Goal: Task Accomplishment & Management: Complete application form

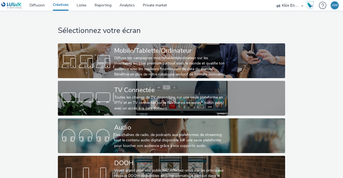
scroll to position [19, 0]
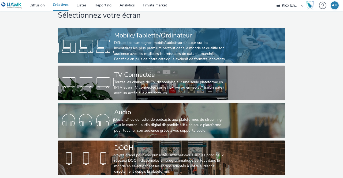
click at [157, 40] on div "Diffuse tes campagnes mobile/tablette/ordinateur sur les inventaires les plus p…" at bounding box center [170, 51] width 113 height 22
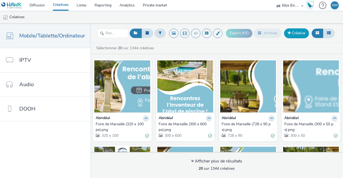
click at [295, 35] on link "Créative" at bounding box center [296, 33] width 25 height 10
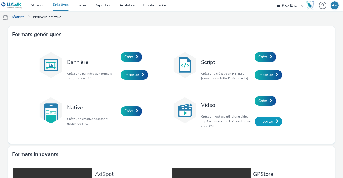
click at [268, 123] on span "Importer" at bounding box center [265, 121] width 15 height 5
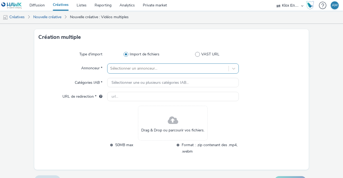
click at [116, 74] on div "Sélectionner un annonceur..." at bounding box center [173, 68] width 132 height 10
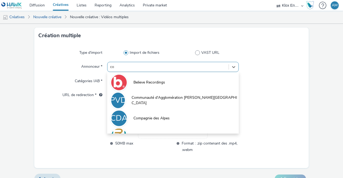
type input "cor"
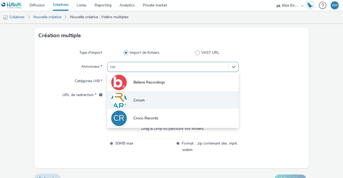
click at [146, 96] on li "Corum" at bounding box center [173, 100] width 132 height 18
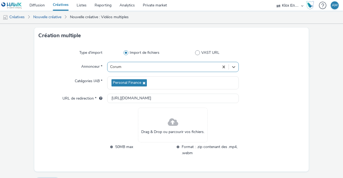
type input "http://corum.fr"
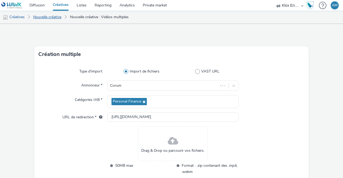
click at [46, 18] on link "Nouvelle créative" at bounding box center [47, 17] width 33 height 13
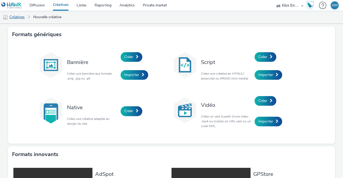
click at [19, 18] on link "Créatives" at bounding box center [13, 17] width 27 height 13
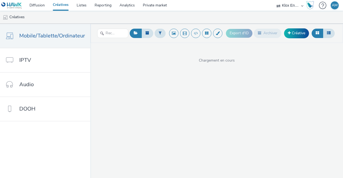
click at [109, 20] on ul "Créatives" at bounding box center [171, 17] width 343 height 13
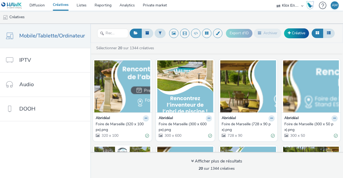
click at [109, 20] on ul "Créatives" at bounding box center [171, 17] width 343 height 13
click at [302, 37] on link "Créative" at bounding box center [296, 33] width 25 height 10
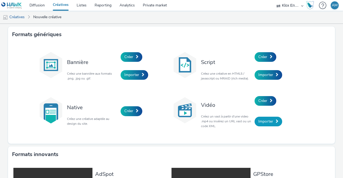
click at [266, 119] on span "Importer" at bounding box center [265, 121] width 15 height 5
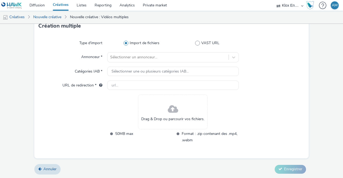
scroll to position [28, 0]
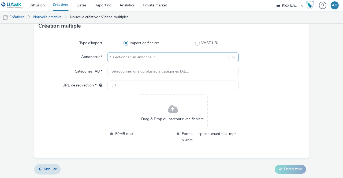
click at [144, 57] on div at bounding box center [168, 57] width 116 height 6
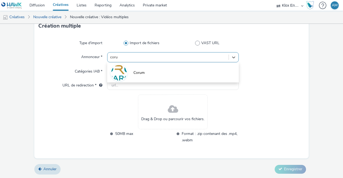
type input "corum"
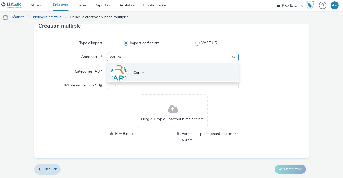
click at [140, 77] on li "Corum" at bounding box center [173, 72] width 132 height 18
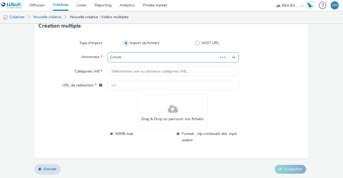
type input "http://corum.fr"
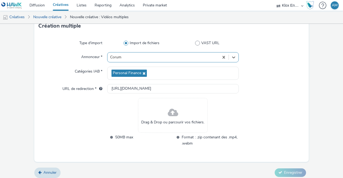
scroll to position [0, 0]
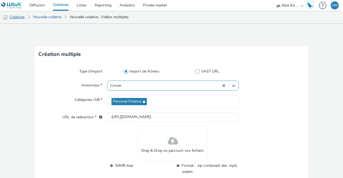
click at [14, 18] on link "Créatives" at bounding box center [13, 17] width 27 height 13
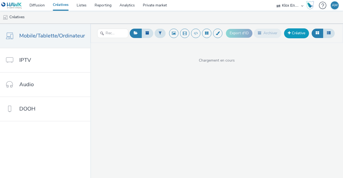
click at [299, 35] on link "Créative" at bounding box center [296, 33] width 25 height 10
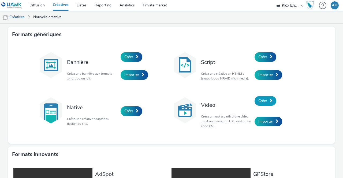
click at [263, 99] on span "Créer" at bounding box center [262, 100] width 9 height 5
click at [263, 119] on span "Importer" at bounding box center [265, 121] width 15 height 5
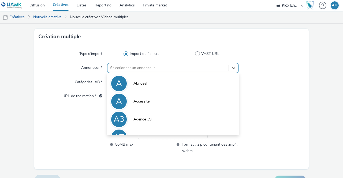
click at [148, 73] on div "option Abridéal focused, 1 of 10. 10 results available. Use Up and Down to choo…" at bounding box center [173, 68] width 132 height 10
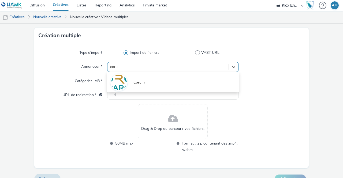
type input "corum"
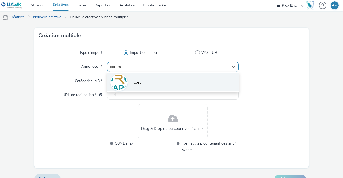
click at [148, 78] on li "Corum" at bounding box center [173, 82] width 132 height 18
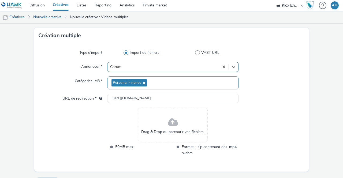
scroll to position [32, 0]
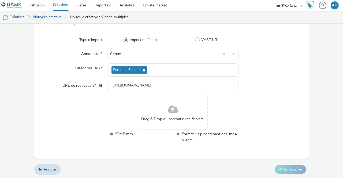
click at [176, 107] on div "Drag & Drop ou parcourir vos fichiers." at bounding box center [173, 112] width 70 height 35
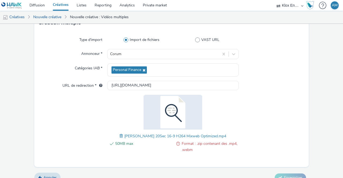
scroll to position [40, 0]
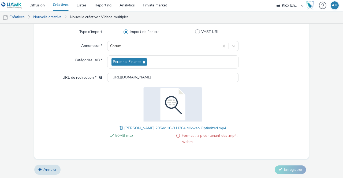
click at [269, 61] on div at bounding box center [272, 61] width 66 height 13
click at [167, 106] on img at bounding box center [173, 104] width 70 height 35
click at [123, 127] on span at bounding box center [121, 128] width 5 height 6
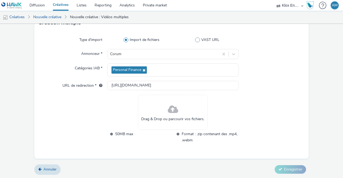
click at [163, 112] on div "Drag & Drop ou parcourir vos fichiers." at bounding box center [173, 112] width 70 height 35
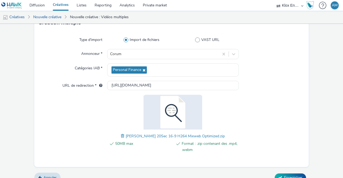
scroll to position [40, 0]
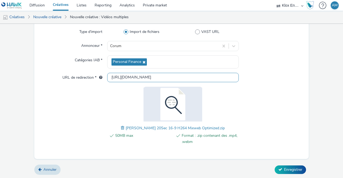
click at [147, 79] on input "http://corum.fr" at bounding box center [173, 77] width 132 height 9
paste input "s://infos.corum.fr/assurance-vie-s/?s=366&utm_medium=display_ads&utm_campaign=f…"
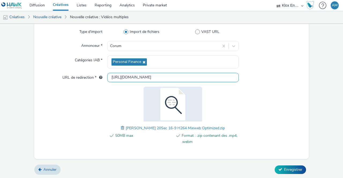
type input "[URL][DOMAIN_NAME]"
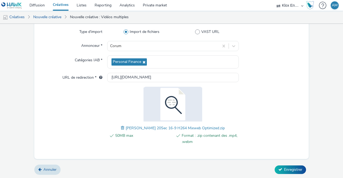
scroll to position [0, 0]
click at [278, 83] on div "Type d'import Import de fichiers VAST URL Annonceur * Corum Catégories IAB * Pe…" at bounding box center [171, 91] width 274 height 136
click at [284, 169] on span "Enregistrer" at bounding box center [293, 169] width 18 height 5
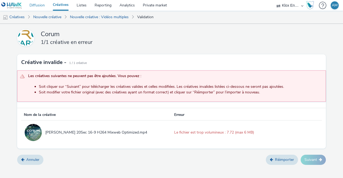
click at [42, 6] on link "Diffusion" at bounding box center [36, 5] width 23 height 11
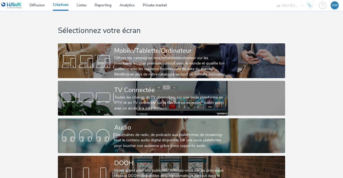
scroll to position [19, 0]
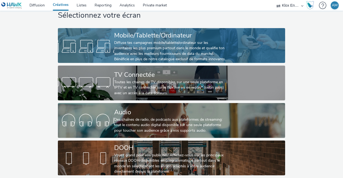
click at [143, 45] on div "Diffuse tes campagnes mobile/tablette/ordinateur sur les inventaires les plus p…" at bounding box center [170, 51] width 113 height 22
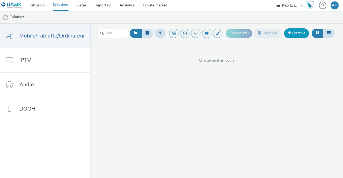
click at [294, 33] on link "Créative" at bounding box center [296, 33] width 25 height 10
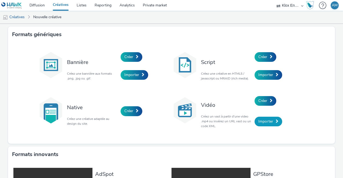
click at [261, 123] on span "Importer" at bounding box center [265, 121] width 15 height 5
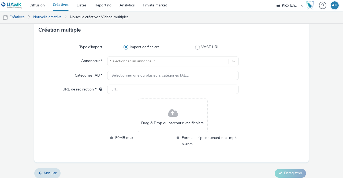
scroll to position [25, 0]
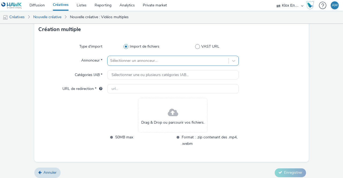
click at [131, 62] on div at bounding box center [168, 61] width 116 height 6
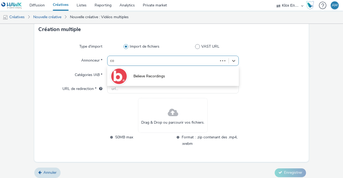
type input "cor"
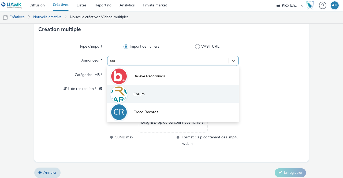
click at [139, 93] on span "Corum" at bounding box center [138, 94] width 11 height 5
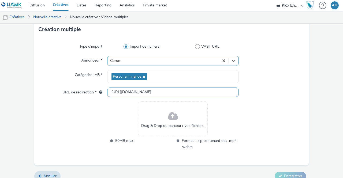
click at [146, 91] on input "http://corum.fr" at bounding box center [173, 92] width 132 height 9
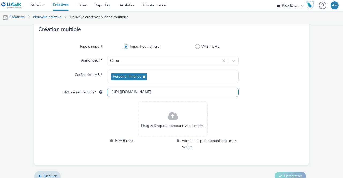
click at [146, 91] on input "http://corum.fr" at bounding box center [173, 92] width 132 height 9
paste input "s://infos.corum.fr/assurance-vie-s/?s=366&utm_medium=display_ads&utm_campaign=f…"
type input "[URL][DOMAIN_NAME]"
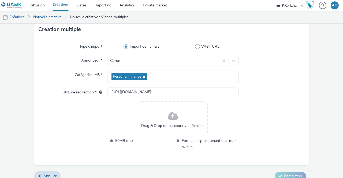
scroll to position [0, 0]
click at [84, 120] on div at bounding box center [73, 129] width 69 height 55
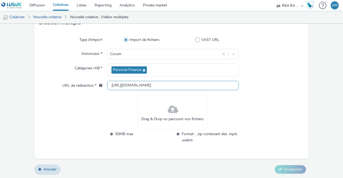
scroll to position [0, 172]
drag, startPoint x: 224, startPoint y: 85, endPoint x: 271, endPoint y: 81, distance: 47.8
click at [271, 81] on div "URL de redirection * https://infos.corum.fr/assurance-vie-s/?s=366&utm_medium=d…" at bounding box center [172, 86] width 266 height 10
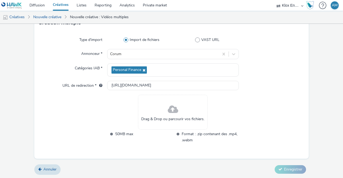
scroll to position [0, 0]
drag, startPoint x: 271, startPoint y: 81, endPoint x: 91, endPoint y: 116, distance: 184.2
click at [91, 116] on div at bounding box center [73, 122] width 69 height 55
click at [171, 108] on span at bounding box center [173, 110] width 10 height 14
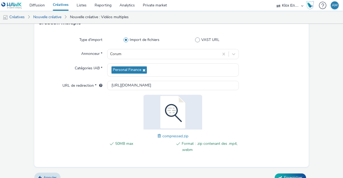
scroll to position [40, 0]
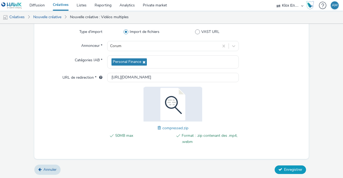
click at [285, 167] on span "Enregistrer" at bounding box center [293, 169] width 18 height 5
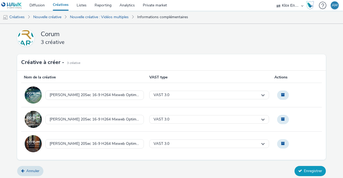
click at [315, 171] on button "Enregistrer" at bounding box center [309, 171] width 31 height 10
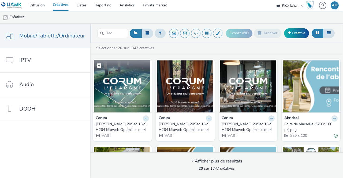
click at [124, 78] on img at bounding box center [122, 86] width 56 height 52
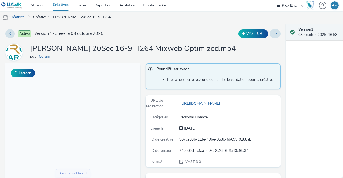
scroll to position [3, 0]
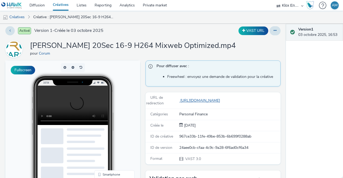
click at [222, 99] on link "[URL][DOMAIN_NAME]" at bounding box center [200, 100] width 43 height 5
click at [19, 17] on link "Créatives" at bounding box center [13, 17] width 27 height 13
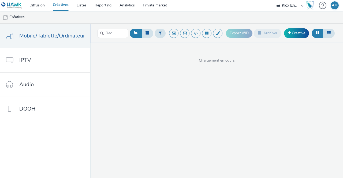
drag, startPoint x: 19, startPoint y: 17, endPoint x: 143, endPoint y: 84, distance: 141.0
click at [143, 84] on div "Diffusion Créatives Listes Reporting Analytics Private market Klox Entertainmen…" at bounding box center [171, 89] width 343 height 178
click at [91, 25] on header "Export d'ID Archiver Créative" at bounding box center [216, 33] width 253 height 19
click at [281, 59] on span "Chargement en cours" at bounding box center [216, 60] width 253 height 5
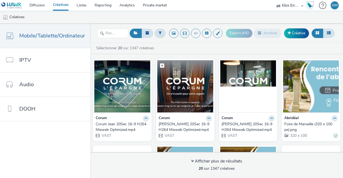
scroll to position [10, 0]
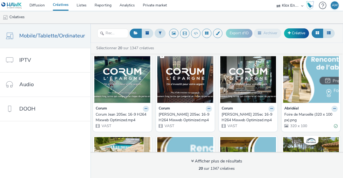
click at [183, 91] on img at bounding box center [185, 77] width 56 height 52
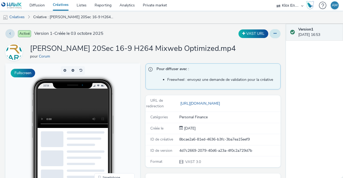
click at [273, 35] on icon at bounding box center [274, 34] width 3 height 4
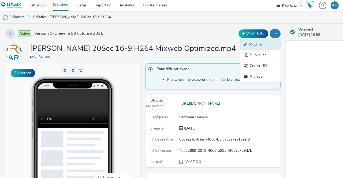
click at [263, 46] on link "Modifier" at bounding box center [260, 44] width 40 height 11
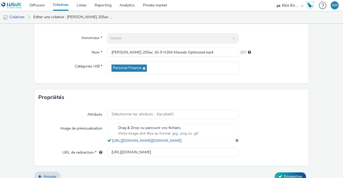
scroll to position [199, 0]
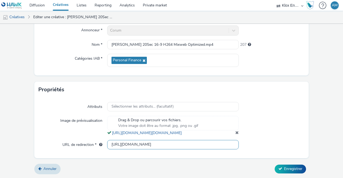
click at [129, 146] on input "[URL][DOMAIN_NAME]" at bounding box center [173, 144] width 132 height 9
paste input "a/?s=366&utm_medium=display_ads&utm_campaign=fr_366_display_ads_noto_assurance-…"
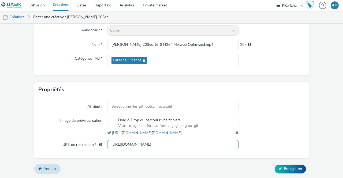
scroll to position [0, 162]
type input "[URL][DOMAIN_NAME]"
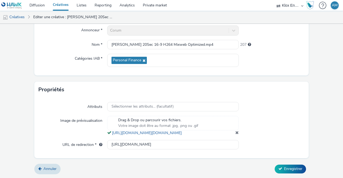
scroll to position [0, 0]
click at [273, 116] on div at bounding box center [272, 126] width 66 height 20
click at [287, 163] on form "Editer une créative Contenu Type de téléchargement Télécharger un fichier Vast …" at bounding box center [171, 9] width 343 height 337
click at [287, 168] on span "Enregistrer" at bounding box center [293, 168] width 18 height 5
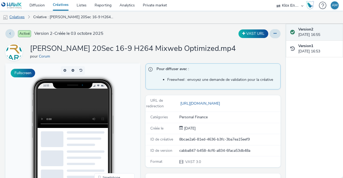
click at [20, 18] on link "Créatives" at bounding box center [13, 17] width 27 height 13
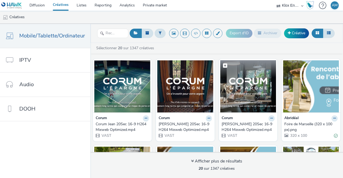
click at [249, 104] on img at bounding box center [248, 86] width 56 height 52
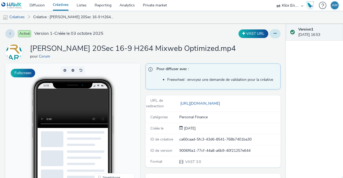
click at [269, 35] on button at bounding box center [274, 33] width 11 height 9
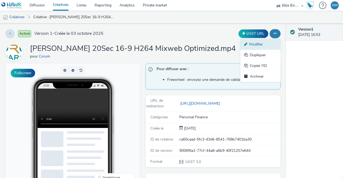
click at [249, 45] on link "Modifier" at bounding box center [260, 44] width 40 height 11
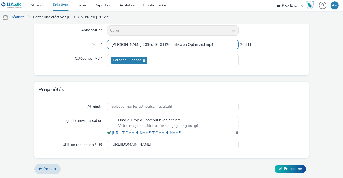
scroll to position [199, 0]
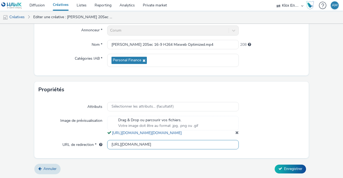
click at [150, 147] on input "[URL][DOMAIN_NAME]" at bounding box center [173, 144] width 132 height 9
paste input "j/?s=366&utm_medium=display_ads&utm_campaign=fr_366_display_ads_noto_assurance-…"
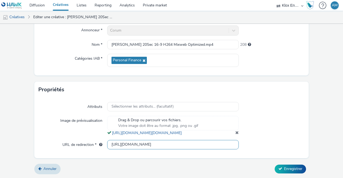
scroll to position [0, 163]
type input "[URL][DOMAIN_NAME]"
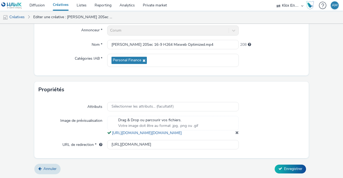
scroll to position [0, 0]
click at [281, 122] on div at bounding box center [272, 126] width 66 height 20
click at [284, 168] on span "Enregistrer" at bounding box center [293, 168] width 18 height 5
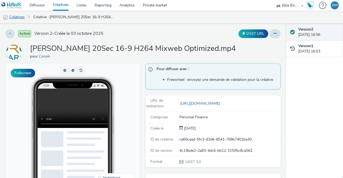
click at [17, 17] on link "Créatives" at bounding box center [13, 17] width 27 height 13
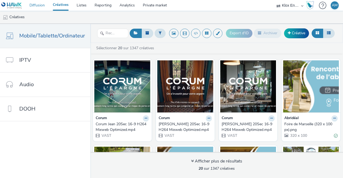
click at [36, 6] on link "Diffusion" at bounding box center [36, 5] width 23 height 11
